Goal: Find specific page/section: Find specific page/section

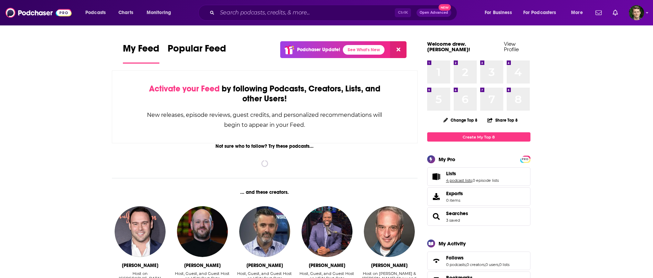
click at [468, 178] on link "4 podcast lists" at bounding box center [459, 180] width 26 height 5
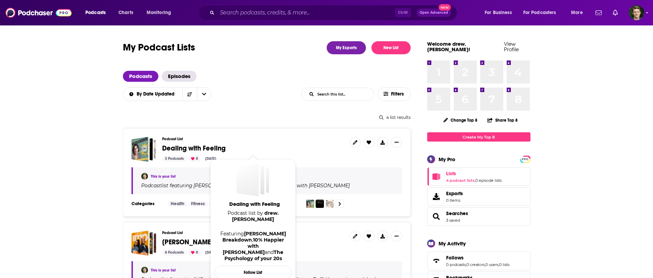
click at [211, 148] on span "Dealing with Feeling" at bounding box center [193, 148] width 63 height 9
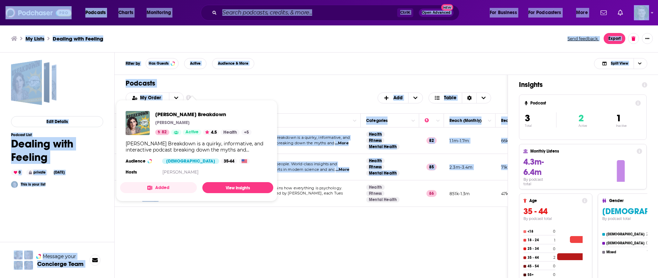
drag, startPoint x: 225, startPoint y: 190, endPoint x: 169, endPoint y: 139, distance: 76.3
click at [167, 139] on div "Podcasts Charts Monitoring Ctrl K Open Advanced New For Business For Podcasters…" at bounding box center [329, 139] width 658 height 278
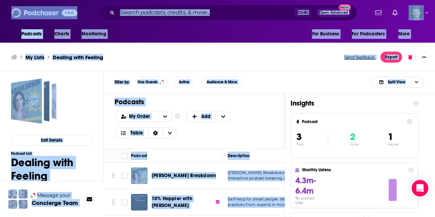
scroll to position [25, 0]
